Goal: Use online tool/utility: Utilize a website feature to perform a specific function

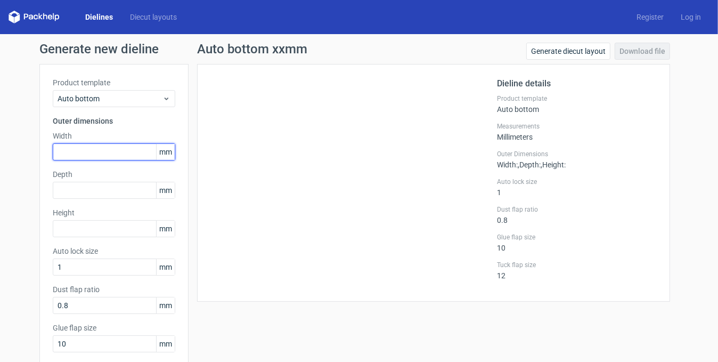
click at [139, 155] on input "text" at bounding box center [114, 151] width 123 height 17
type input "135"
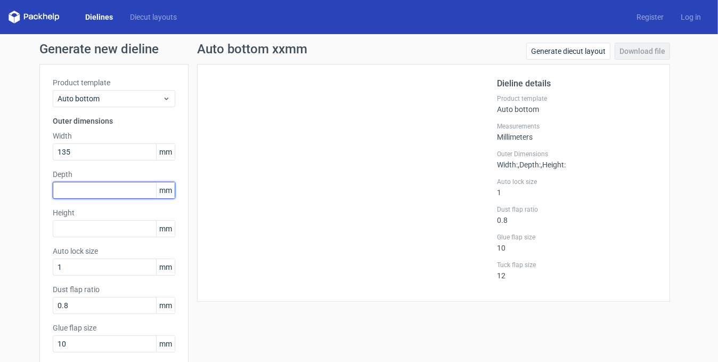
click at [135, 192] on input "text" at bounding box center [114, 190] width 123 height 17
type input "135"
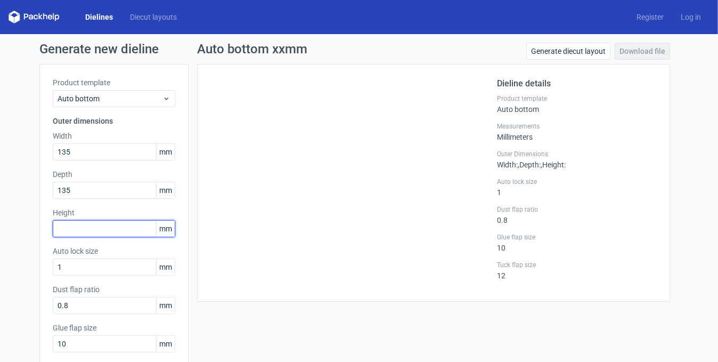
click at [124, 230] on input "text" at bounding box center [114, 228] width 123 height 17
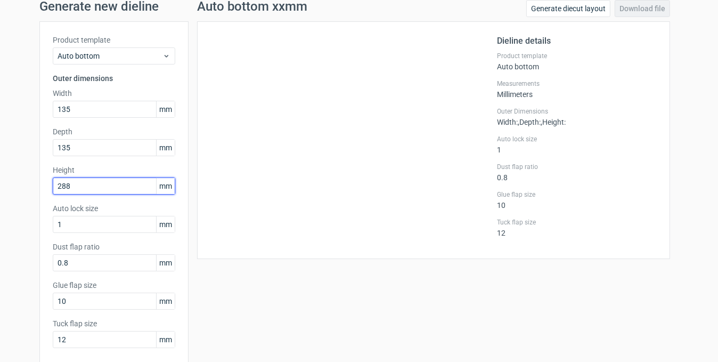
scroll to position [93, 0]
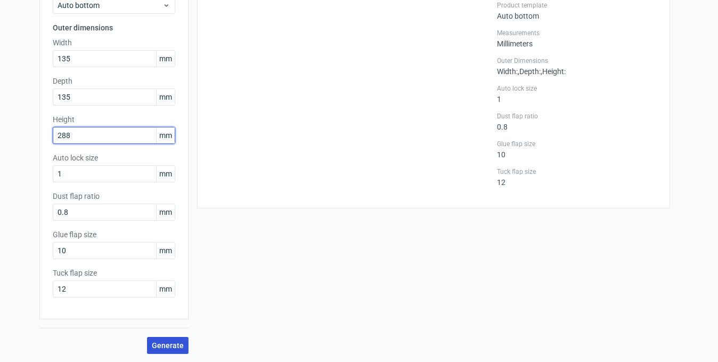
type input "288"
click at [160, 346] on span "Generate" at bounding box center [168, 345] width 32 height 7
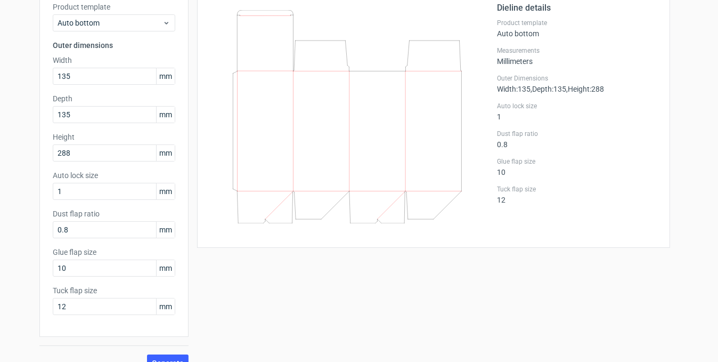
scroll to position [93, 0]
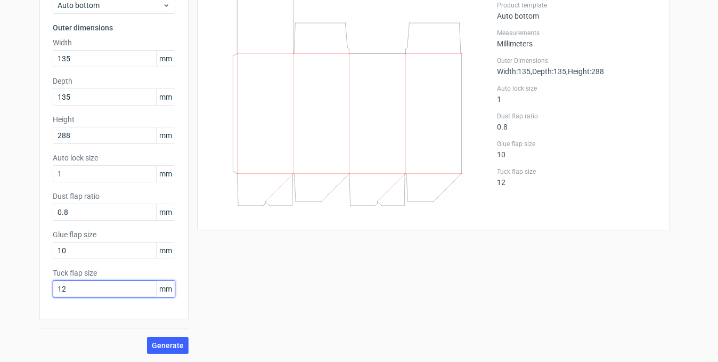
click at [141, 291] on input "12" at bounding box center [114, 288] width 123 height 17
type input "20"
click at [173, 349] on button "Generate" at bounding box center [168, 345] width 42 height 17
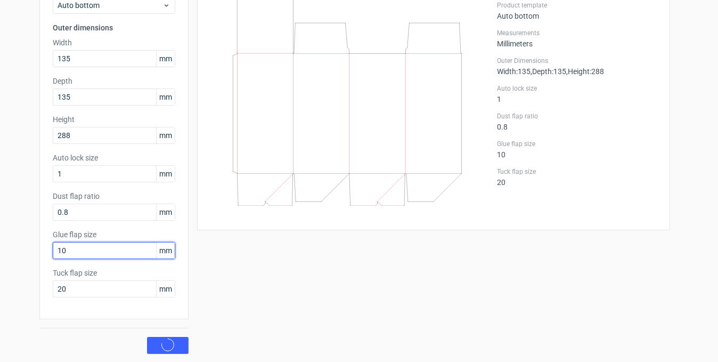
click at [90, 252] on input "10" at bounding box center [114, 250] width 123 height 17
type input "25"
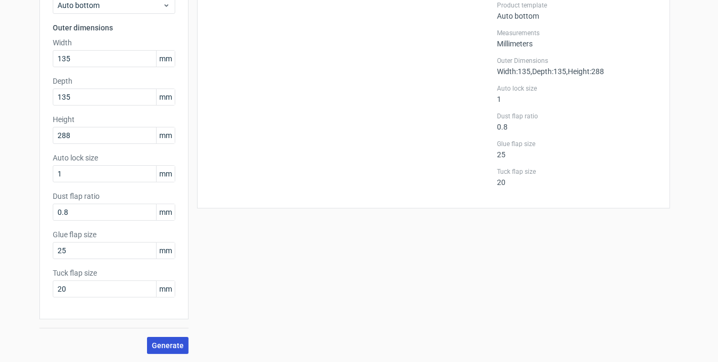
click at [169, 344] on span "Generate" at bounding box center [168, 345] width 32 height 7
